Goal: Transaction & Acquisition: Purchase product/service

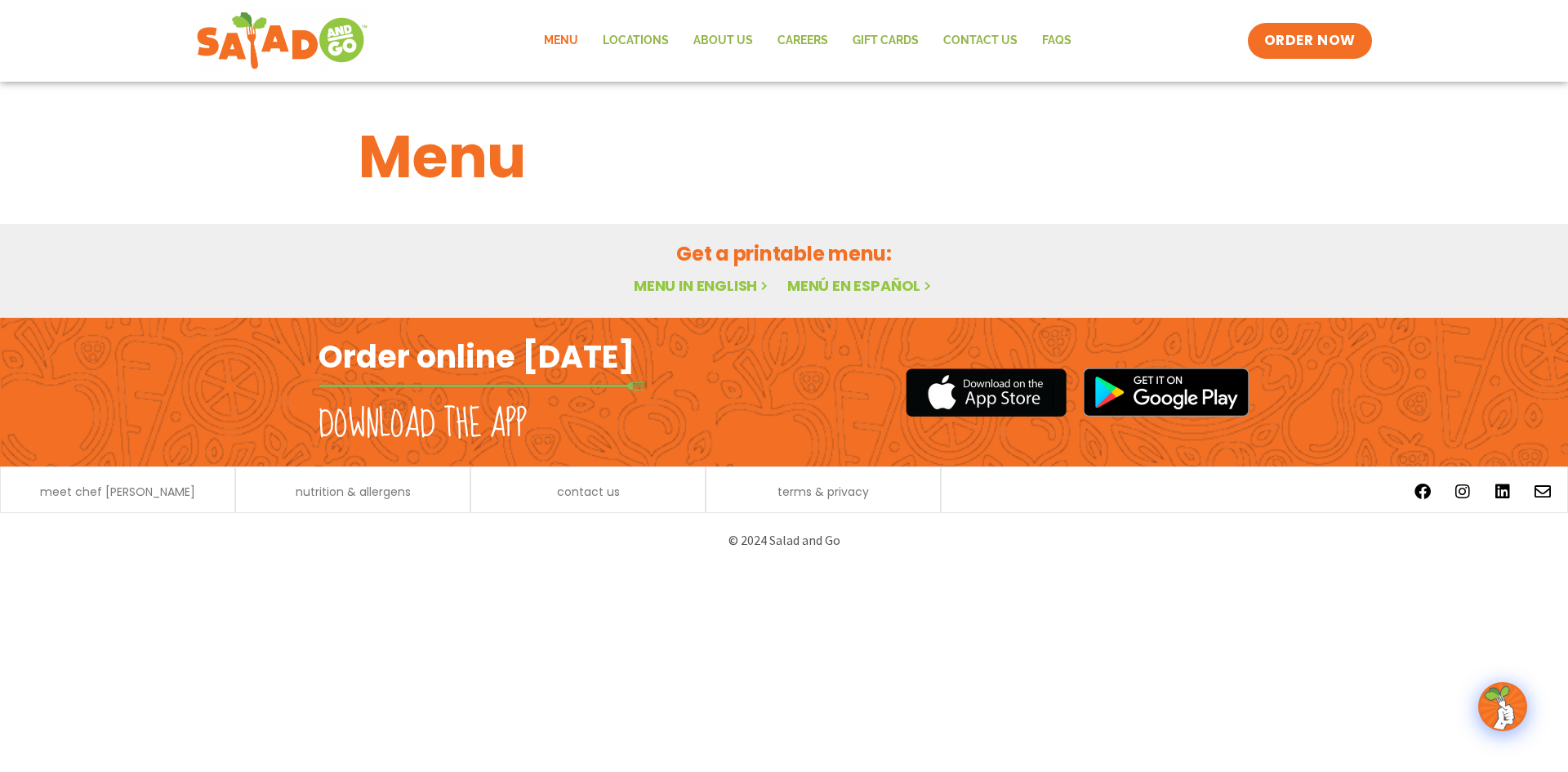
click at [353, 159] on div "Menu" at bounding box center [784, 157] width 891 height 89
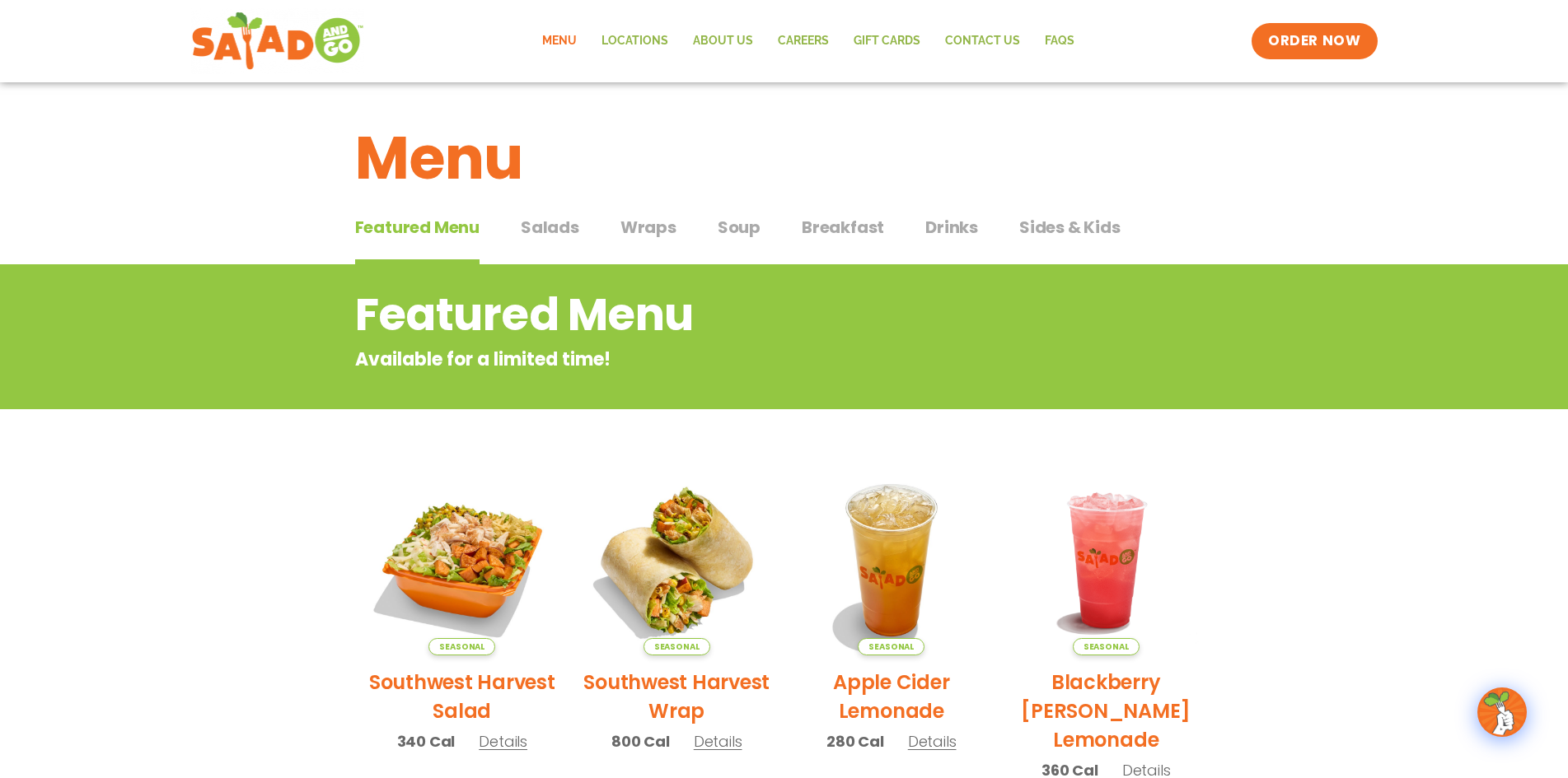
click at [434, 156] on h1 "Menu" at bounding box center [784, 158] width 858 height 89
click at [678, 232] on div "Featured Menu Featured Menu Salads Salads Wraps Wraps Soup Soup Breakfast Break…" at bounding box center [784, 237] width 858 height 56
click at [633, 227] on span "Wraps" at bounding box center [648, 227] width 56 height 25
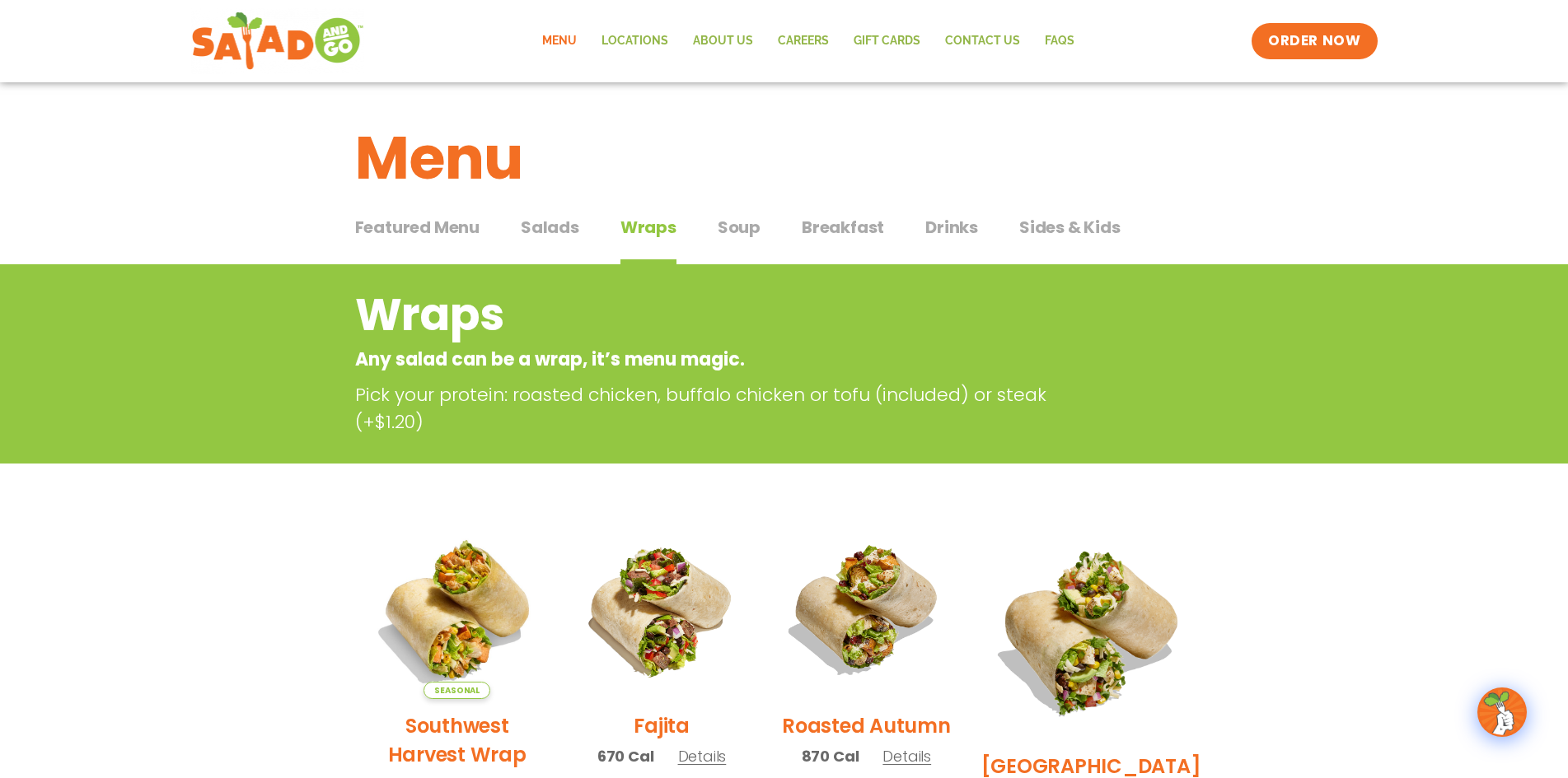
click at [559, 228] on span "Salads" at bounding box center [550, 227] width 59 height 25
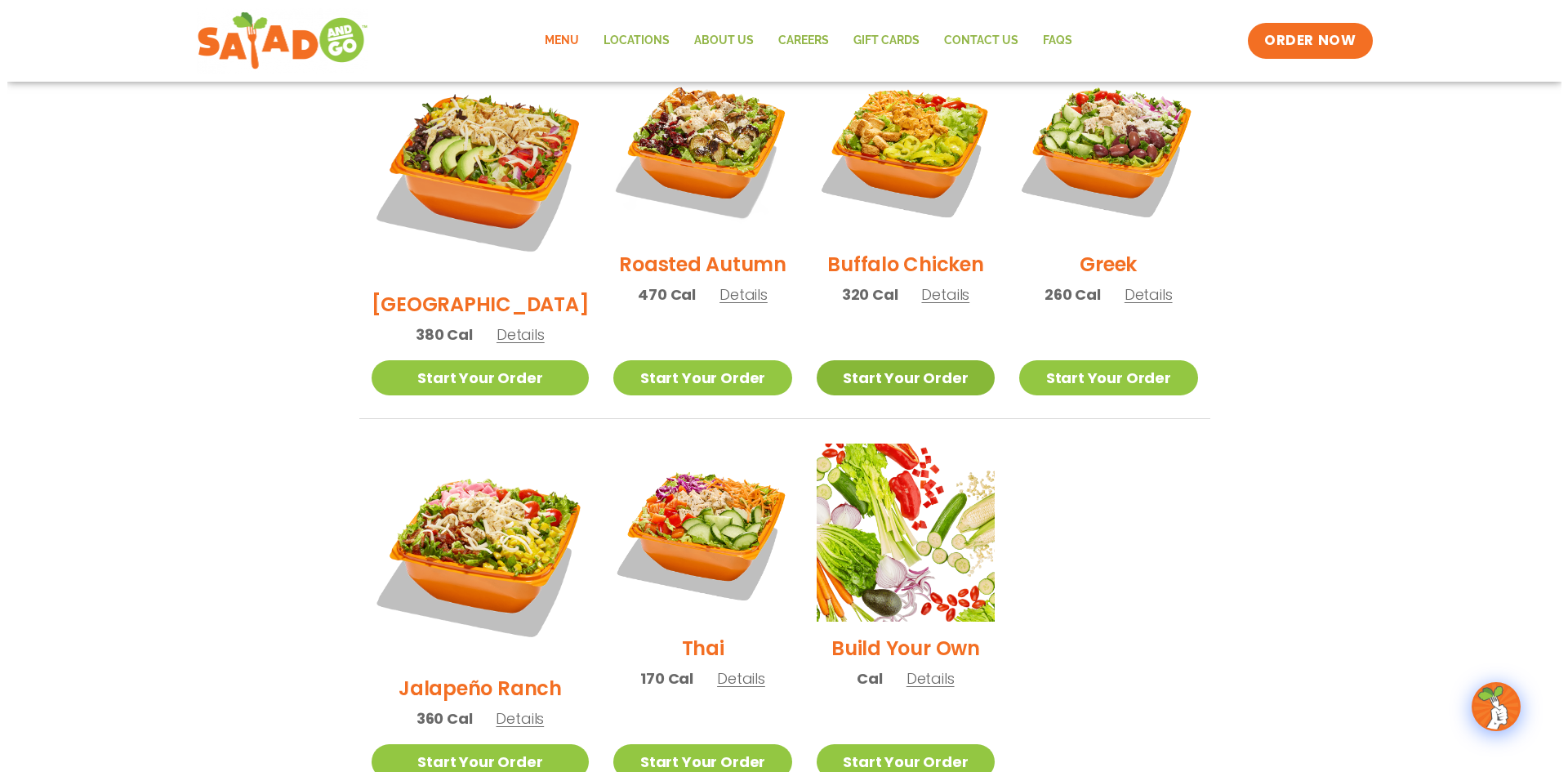
scroll to position [899, 0]
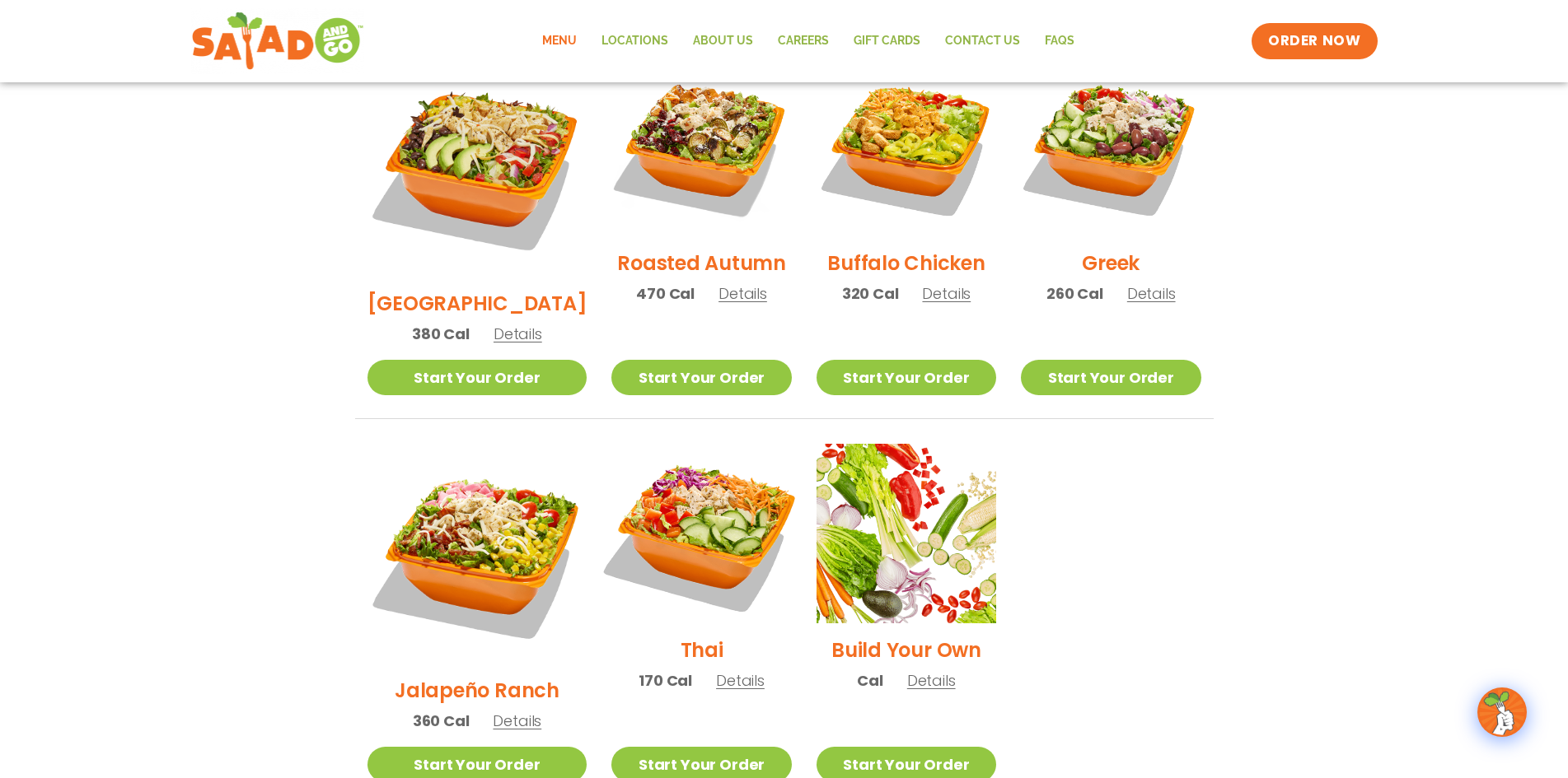
click at [656, 486] on img at bounding box center [701, 534] width 211 height 211
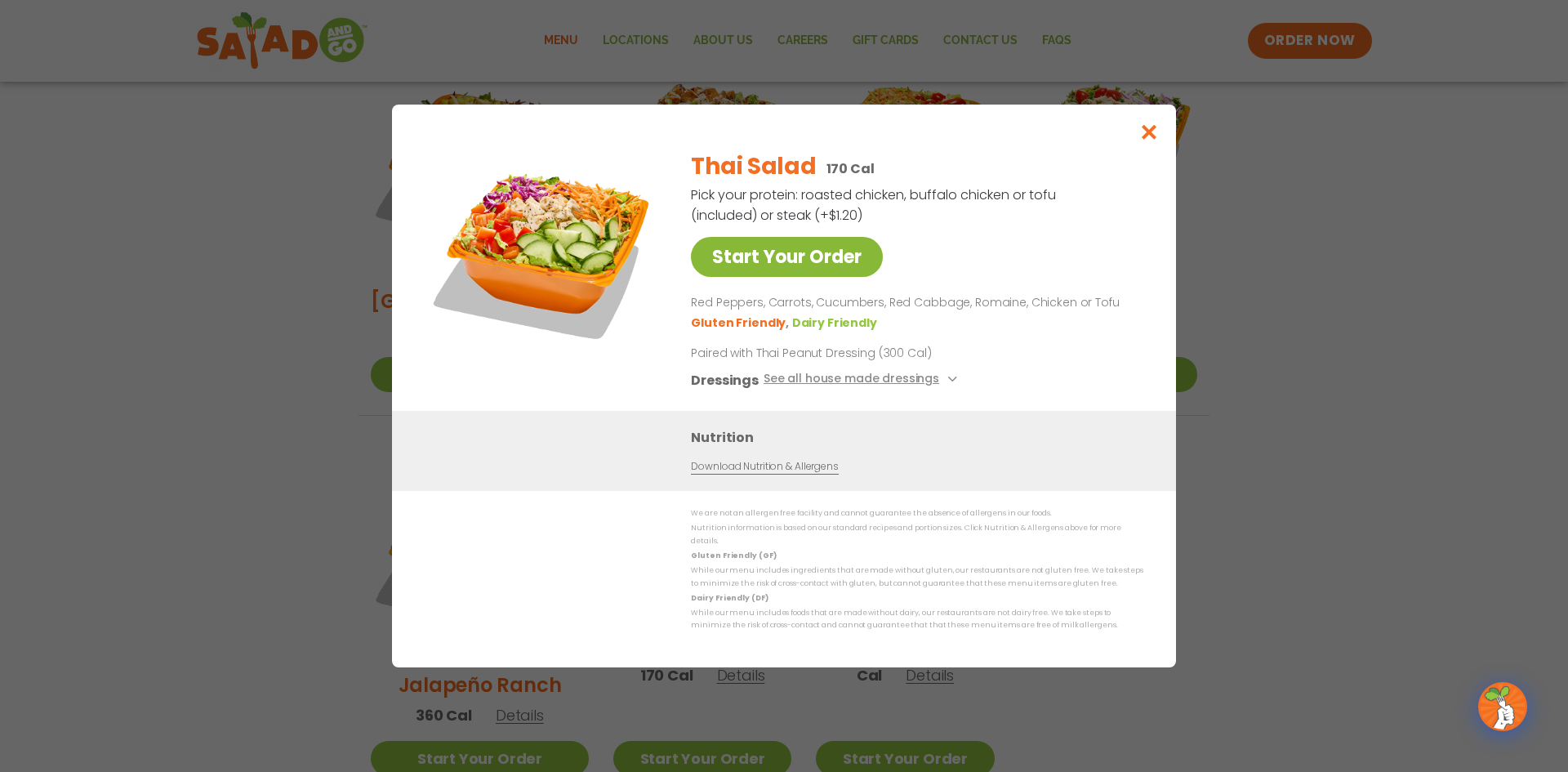
click at [719, 245] on link "Start Your Order" at bounding box center [787, 256] width 192 height 40
